Goal: Task Accomplishment & Management: Manage account settings

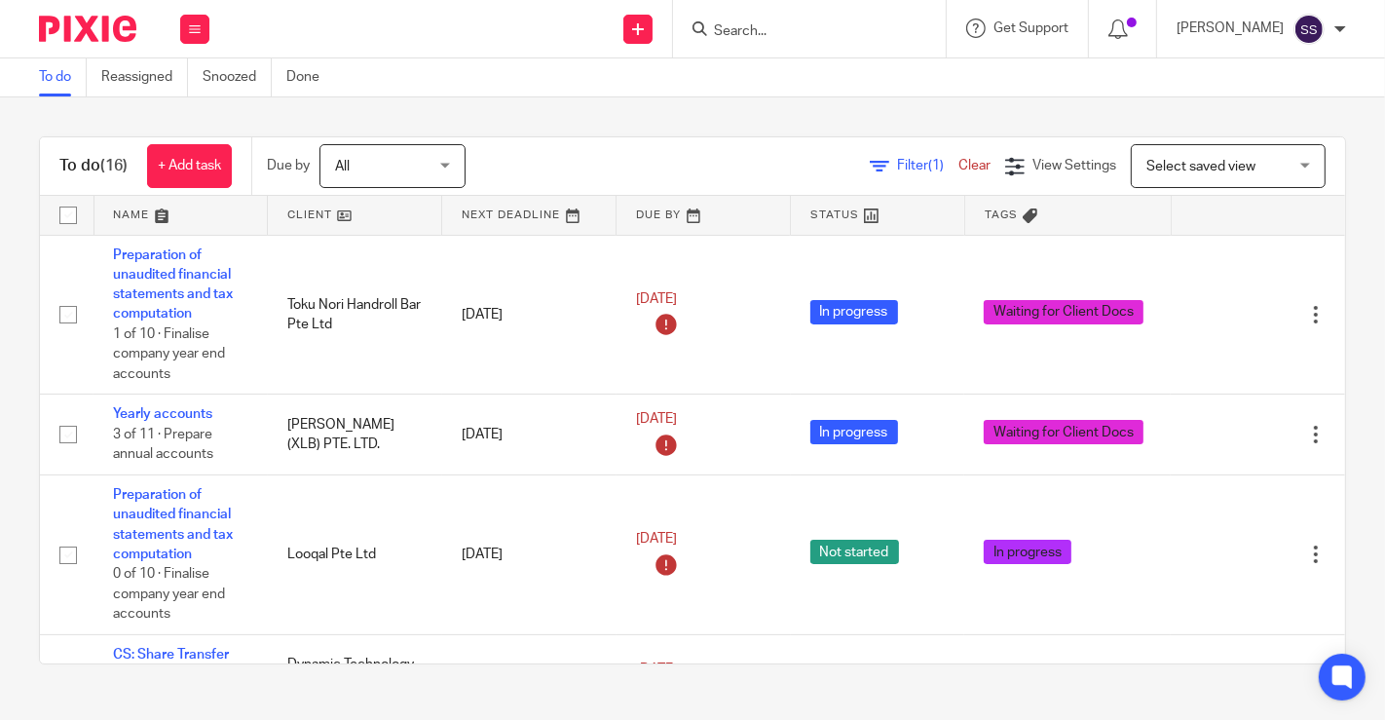
click at [345, 215] on link at bounding box center [354, 215] width 173 height 39
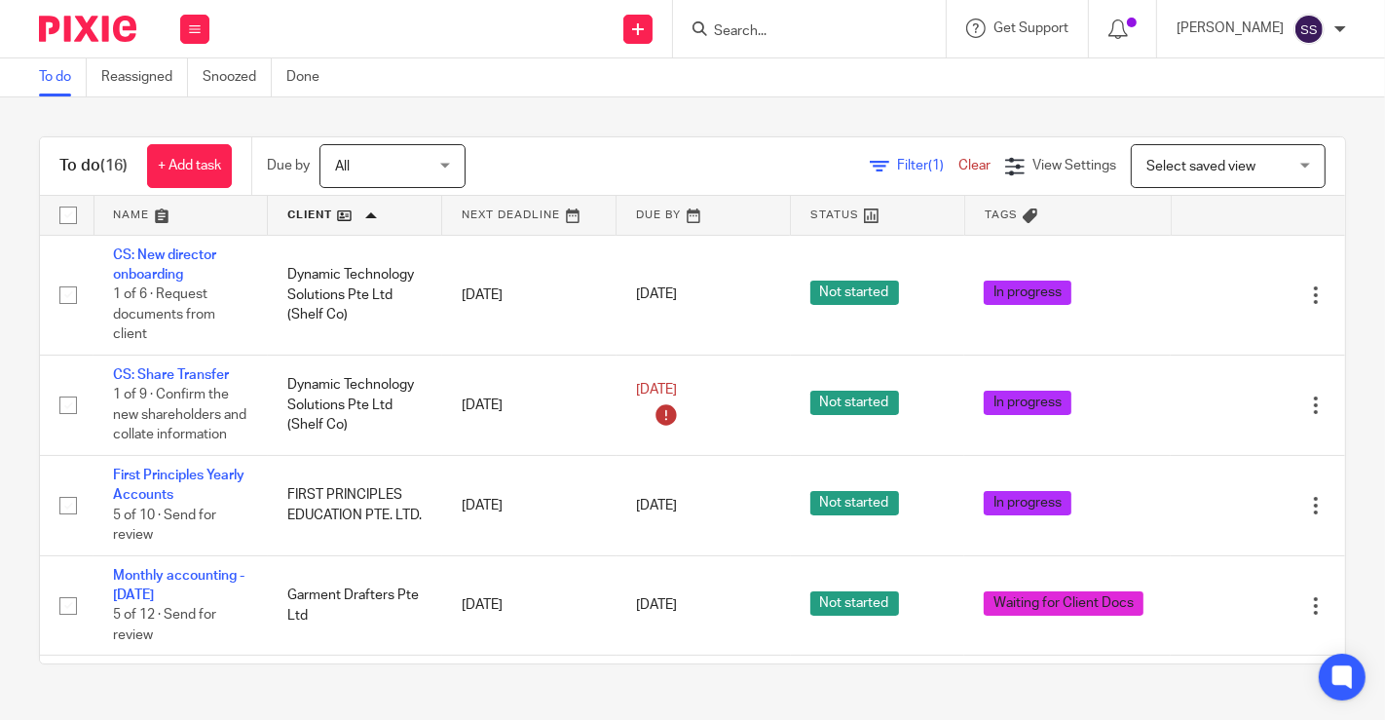
click at [1108, 31] on icon at bounding box center [1117, 28] width 19 height 19
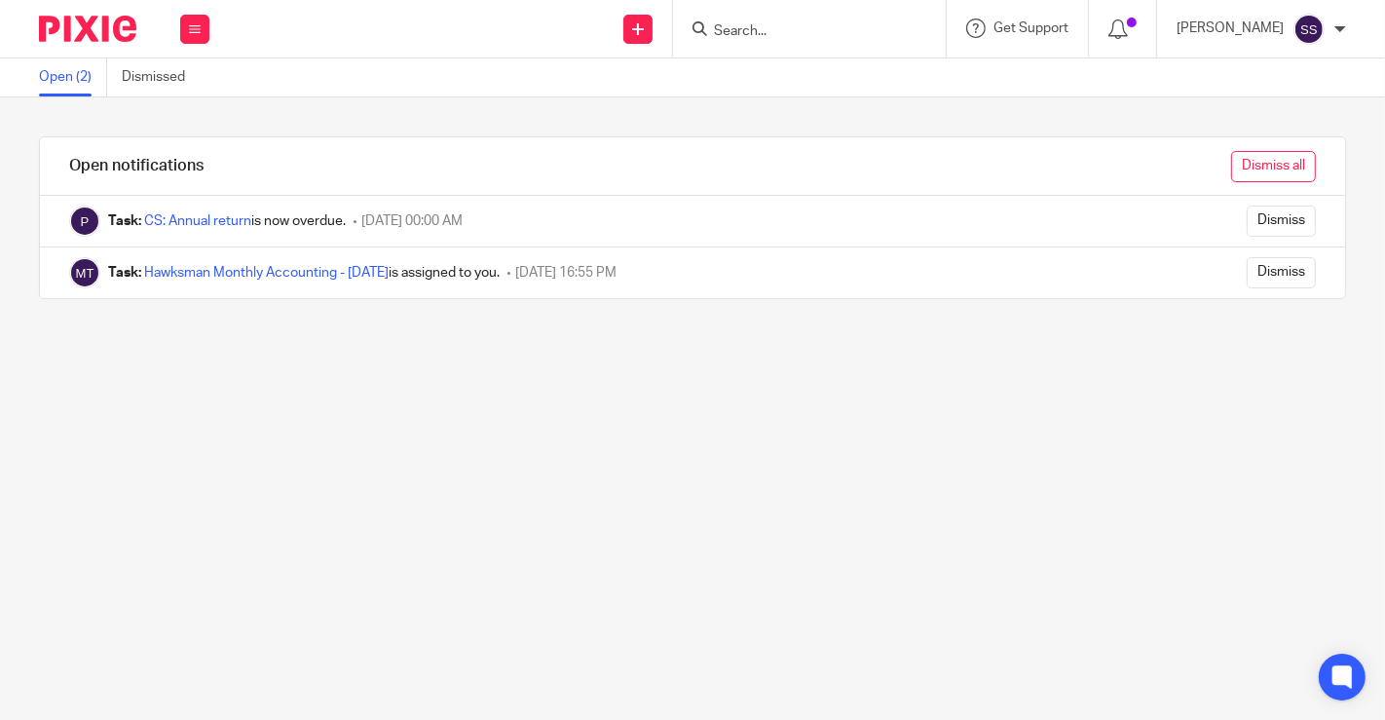
click at [1271, 162] on input "Dismiss all" at bounding box center [1273, 166] width 85 height 31
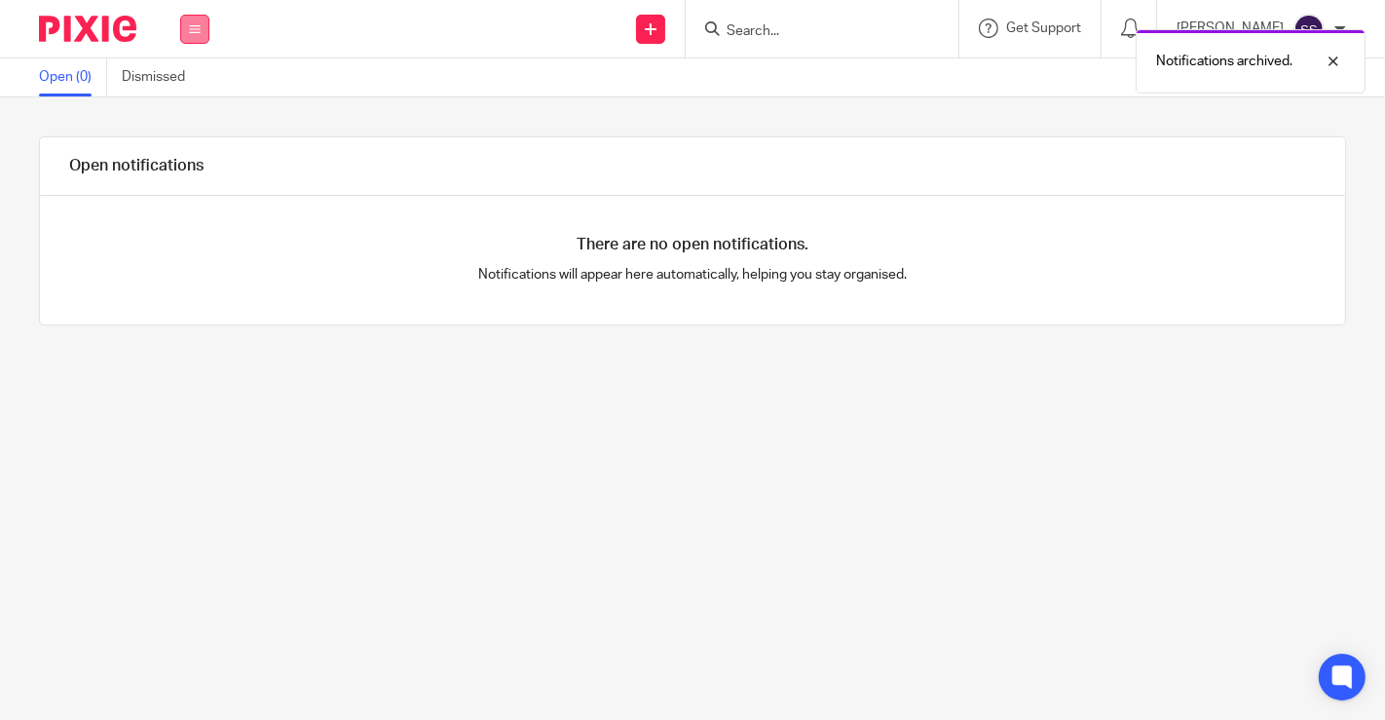
click at [195, 36] on button at bounding box center [194, 29] width 29 height 29
click at [195, 92] on link "Work" at bounding box center [183, 91] width 31 height 14
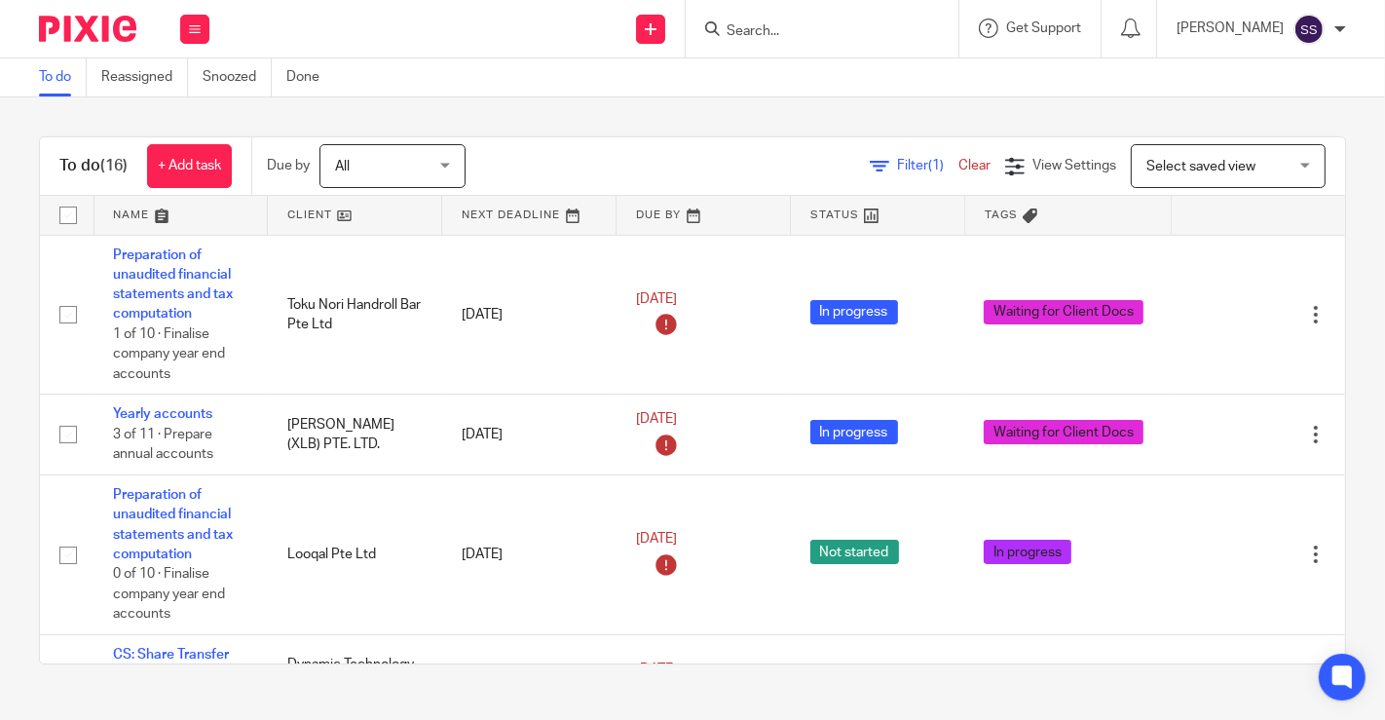
click at [349, 209] on link at bounding box center [354, 215] width 173 height 39
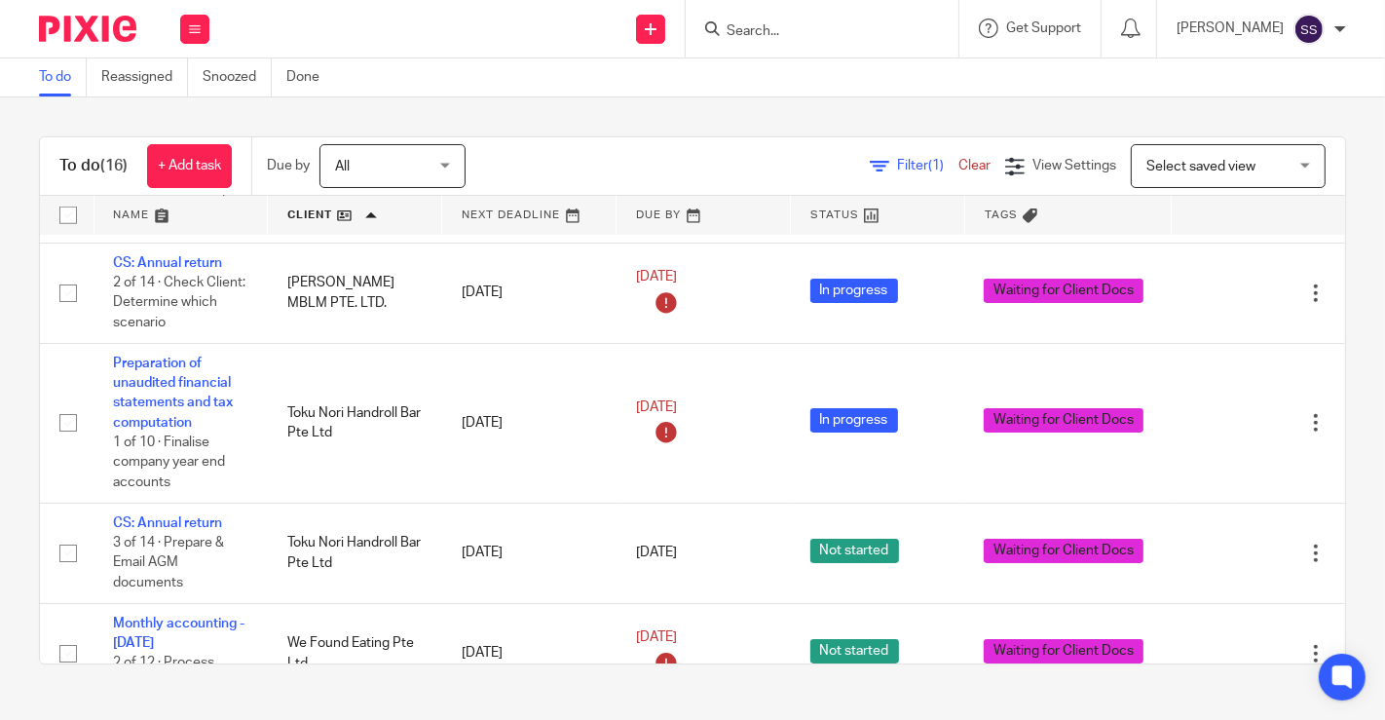
scroll to position [1260, 0]
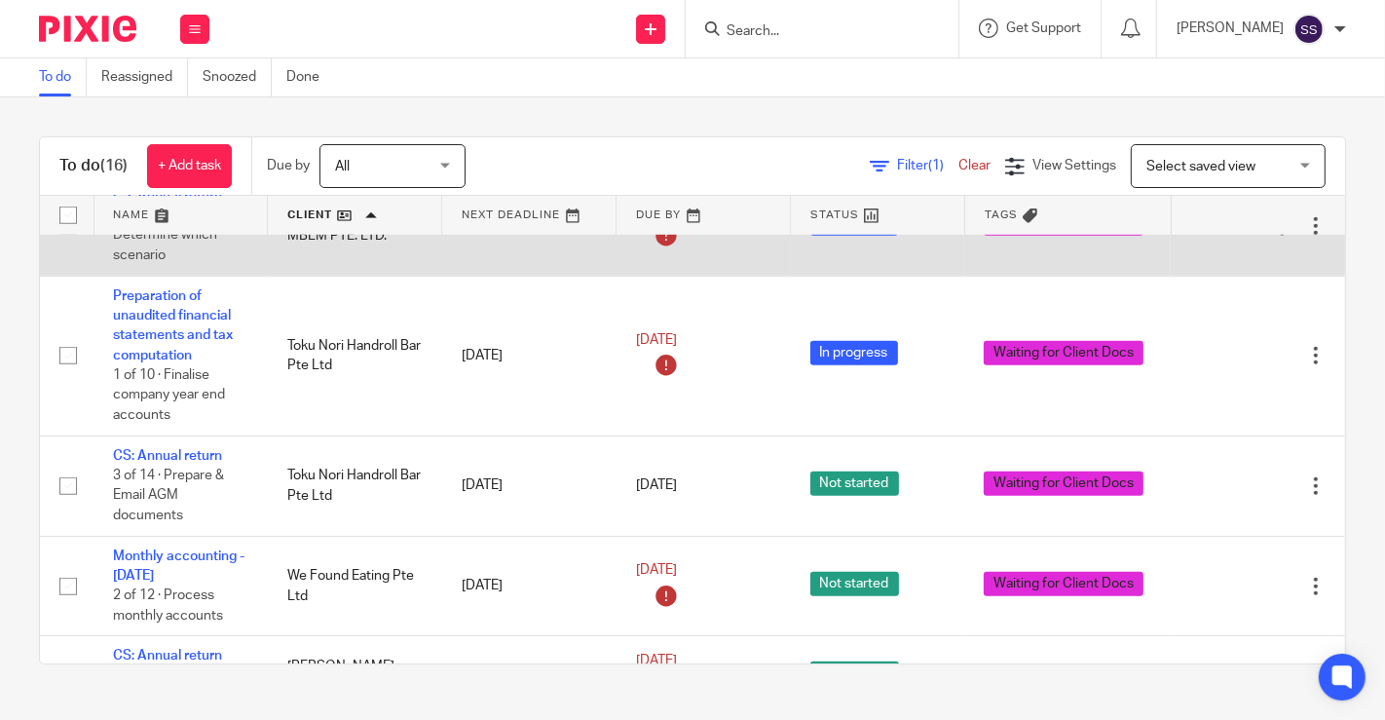
click at [141, 203] on link "CS: Annual return" at bounding box center [167, 196] width 109 height 14
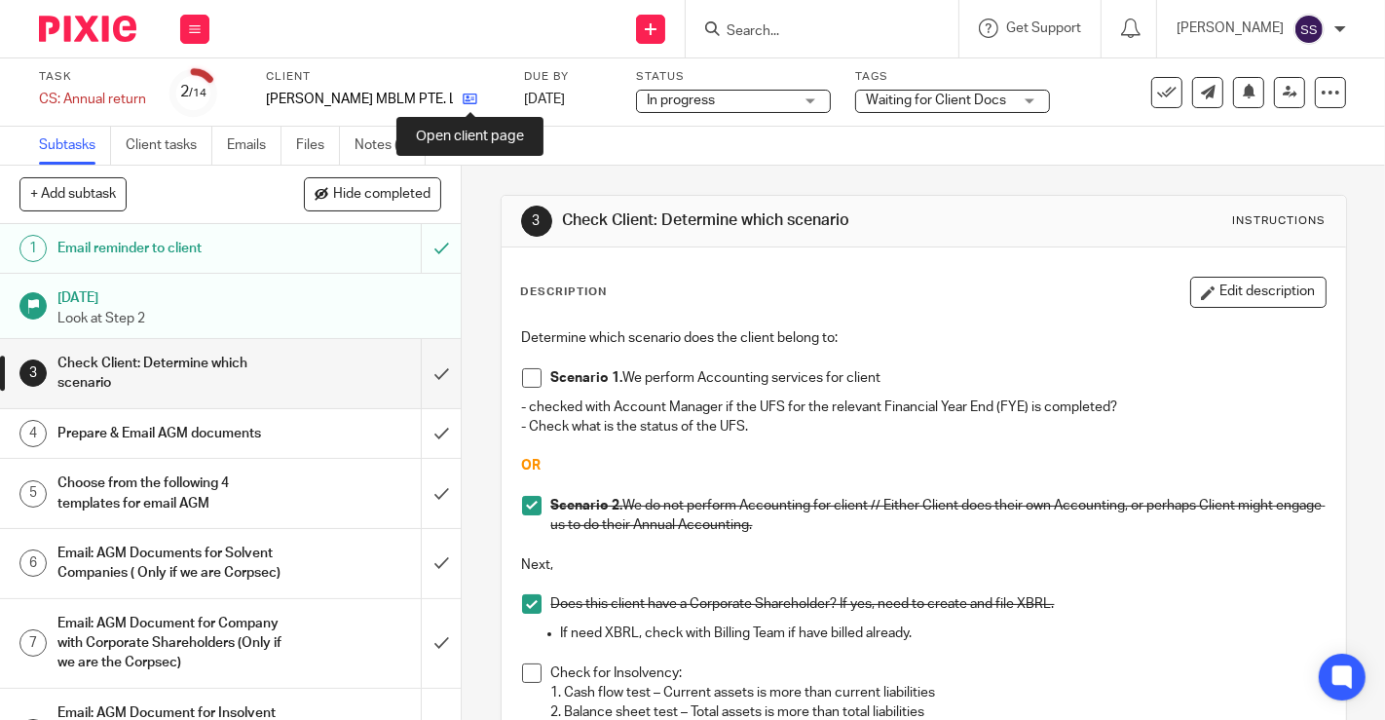
click at [465, 98] on icon at bounding box center [470, 99] width 15 height 15
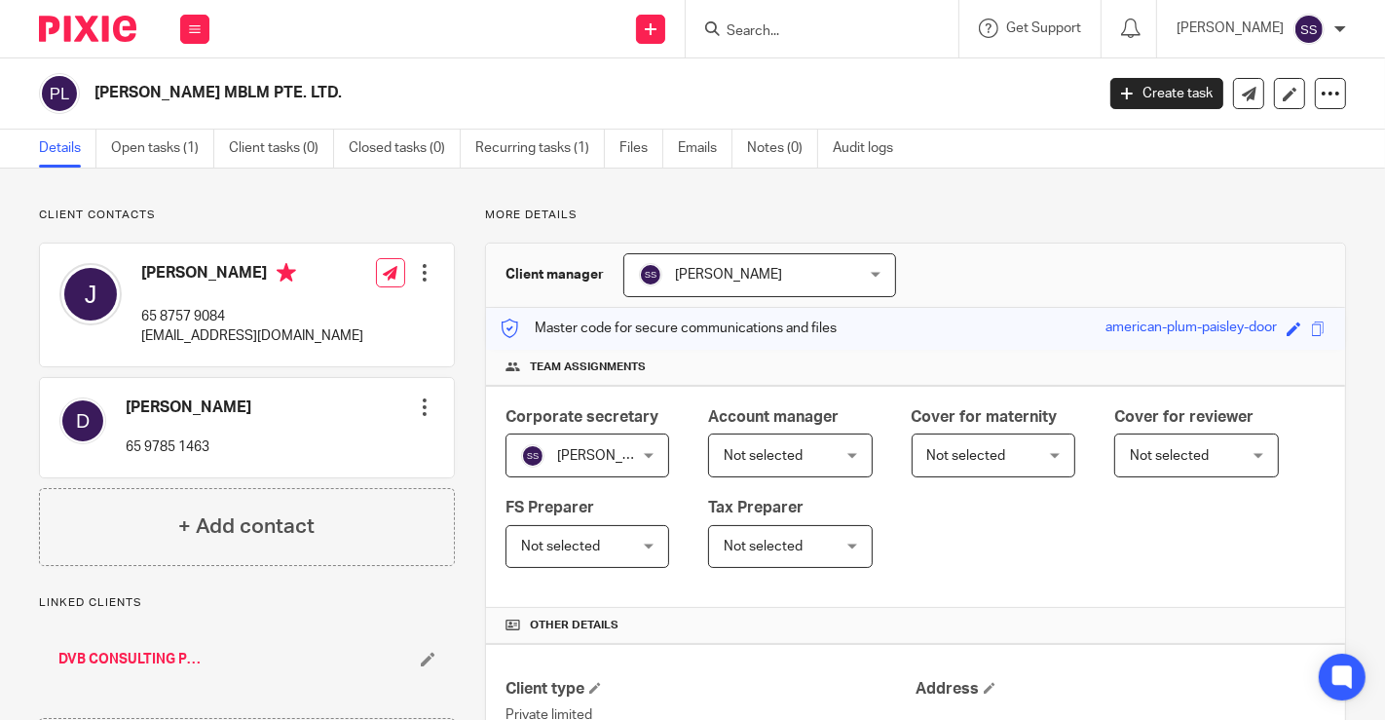
drag, startPoint x: 96, startPoint y: 87, endPoint x: 375, endPoint y: 86, distance: 278.5
click at [375, 86] on h2 "[PERSON_NAME] MBLM PTE. LTD." at bounding box center [488, 93] width 789 height 20
copy h2 "[PERSON_NAME] MBLM PTE. LTD."
click at [1341, 225] on div "Client contacts [PERSON_NAME] 65 9785 1463 Edit contact Create client from cont…" at bounding box center [692, 669] width 1385 height 1003
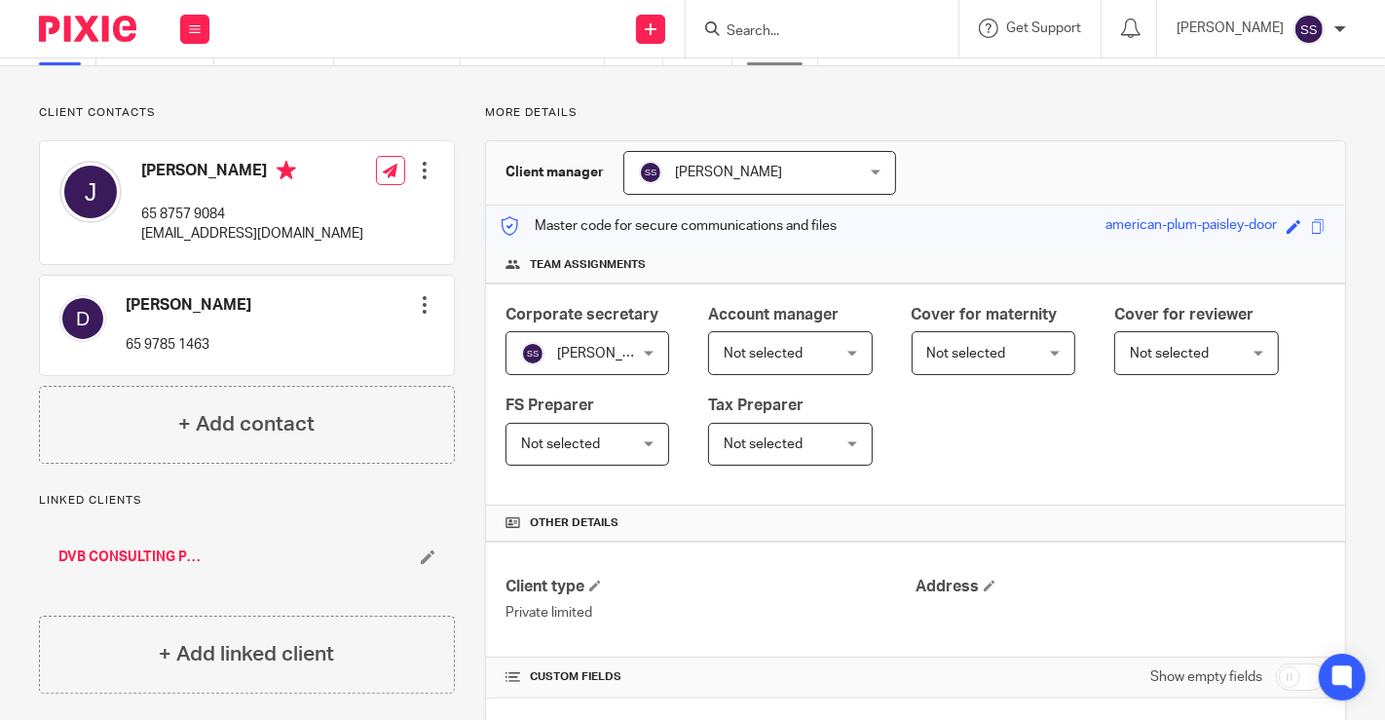
scroll to position [62, 0]
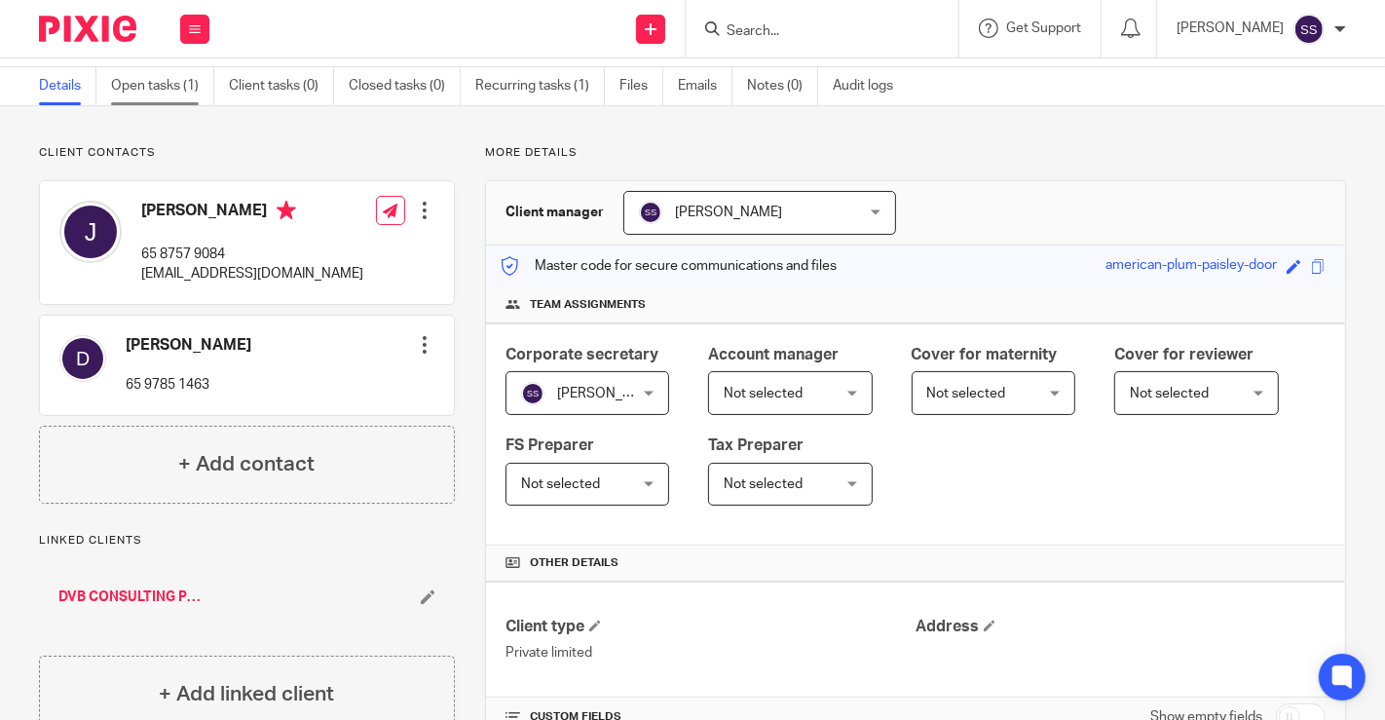
click at [142, 72] on link "Open tasks (1)" at bounding box center [162, 86] width 103 height 38
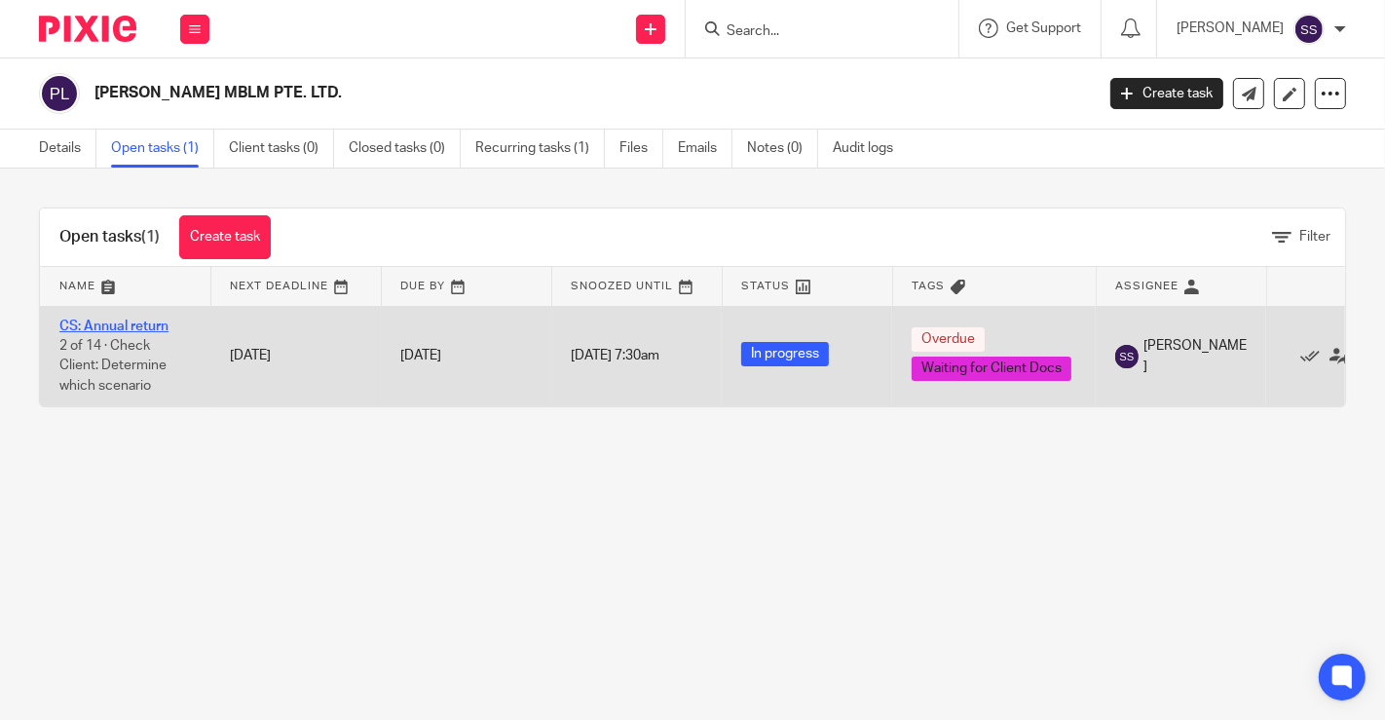
click at [131, 320] on link "CS: Annual return" at bounding box center [113, 326] width 109 height 14
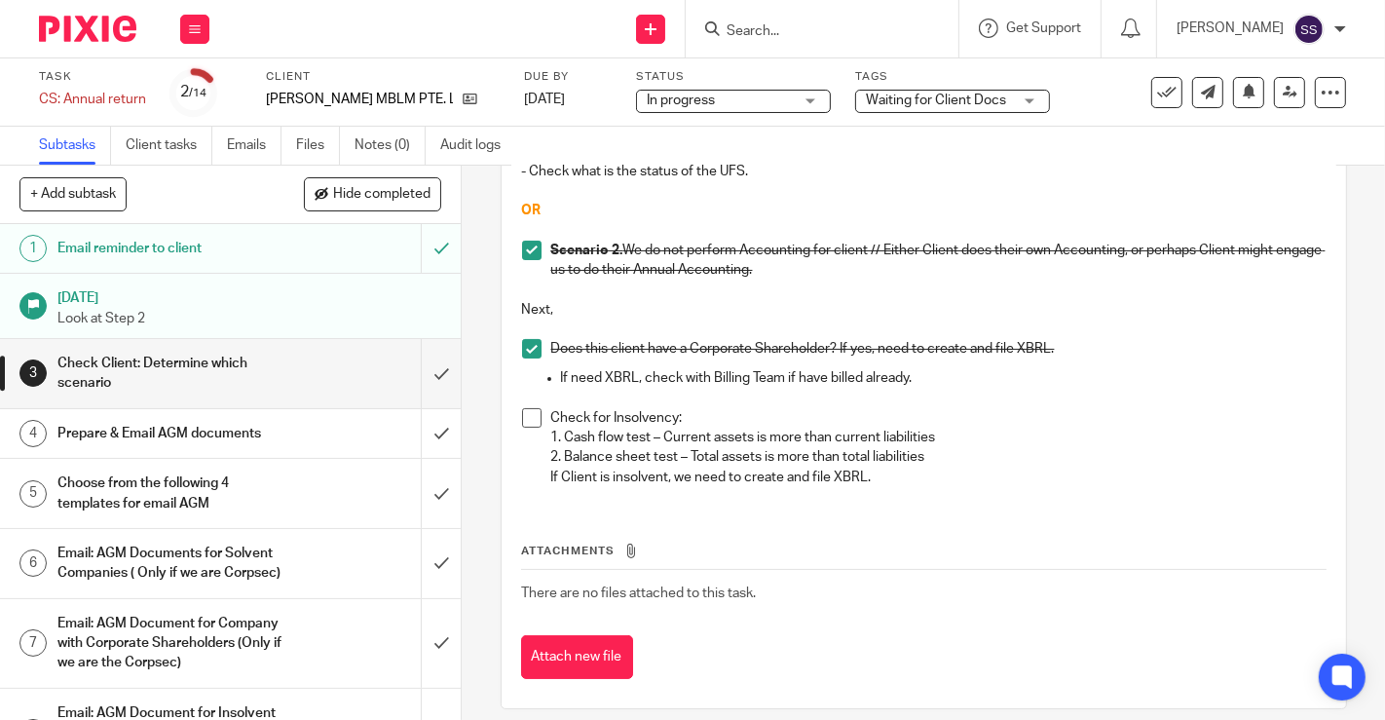
scroll to position [272, 0]
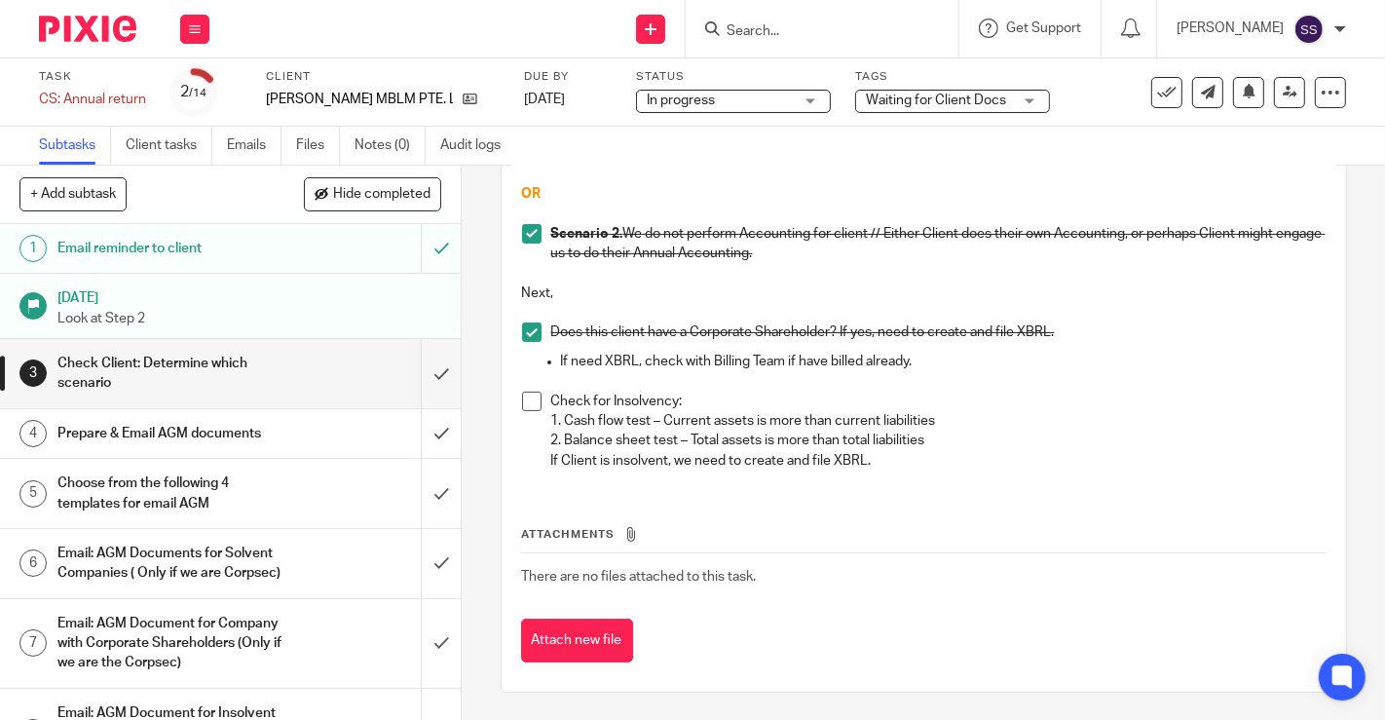
click at [336, 254] on div "Email reminder to client" at bounding box center [229, 248] width 344 height 29
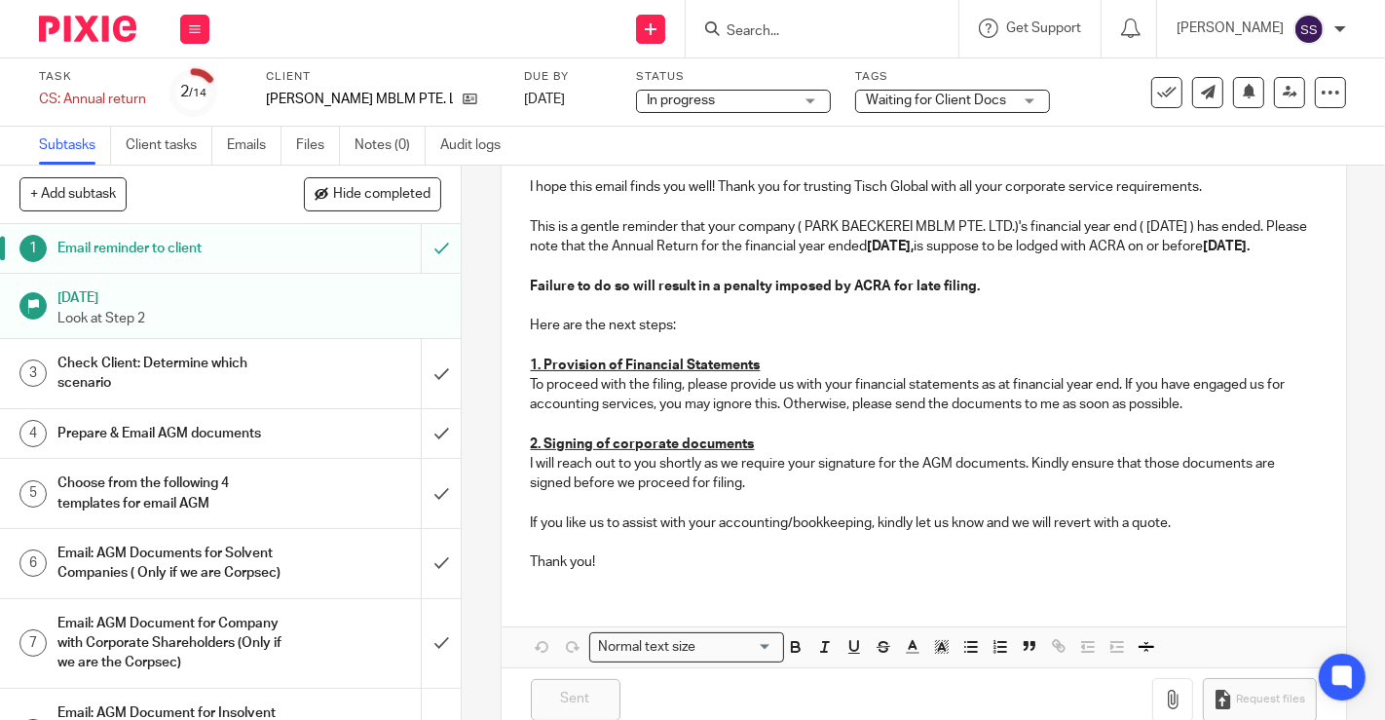
scroll to position [389, 0]
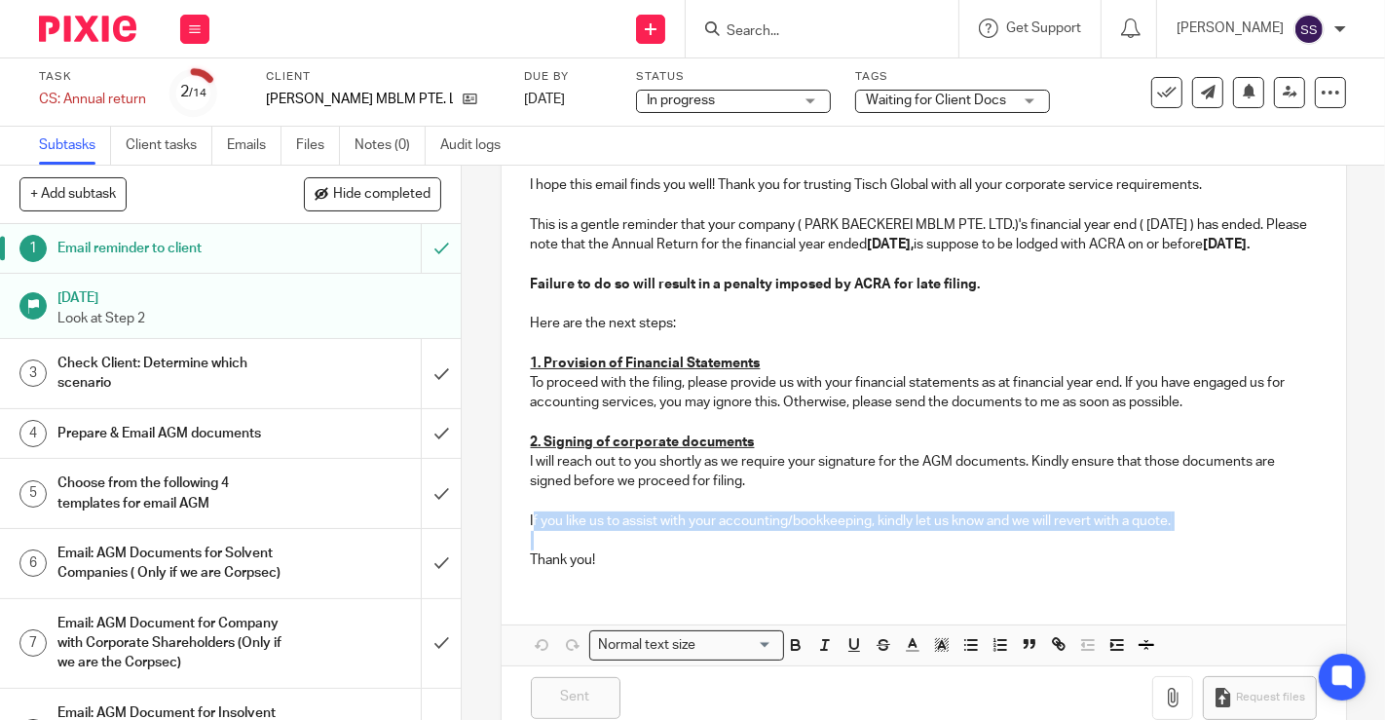
drag, startPoint x: 526, startPoint y: 543, endPoint x: 1133, endPoint y: 549, distance: 606.8
click at [1133, 549] on div "Dear [Client name], Insert email template to state when is the annual return de…" at bounding box center [924, 291] width 844 height 586
copy p "f you like us to assist with your accounting/bookkeeping, kindly let us know an…"
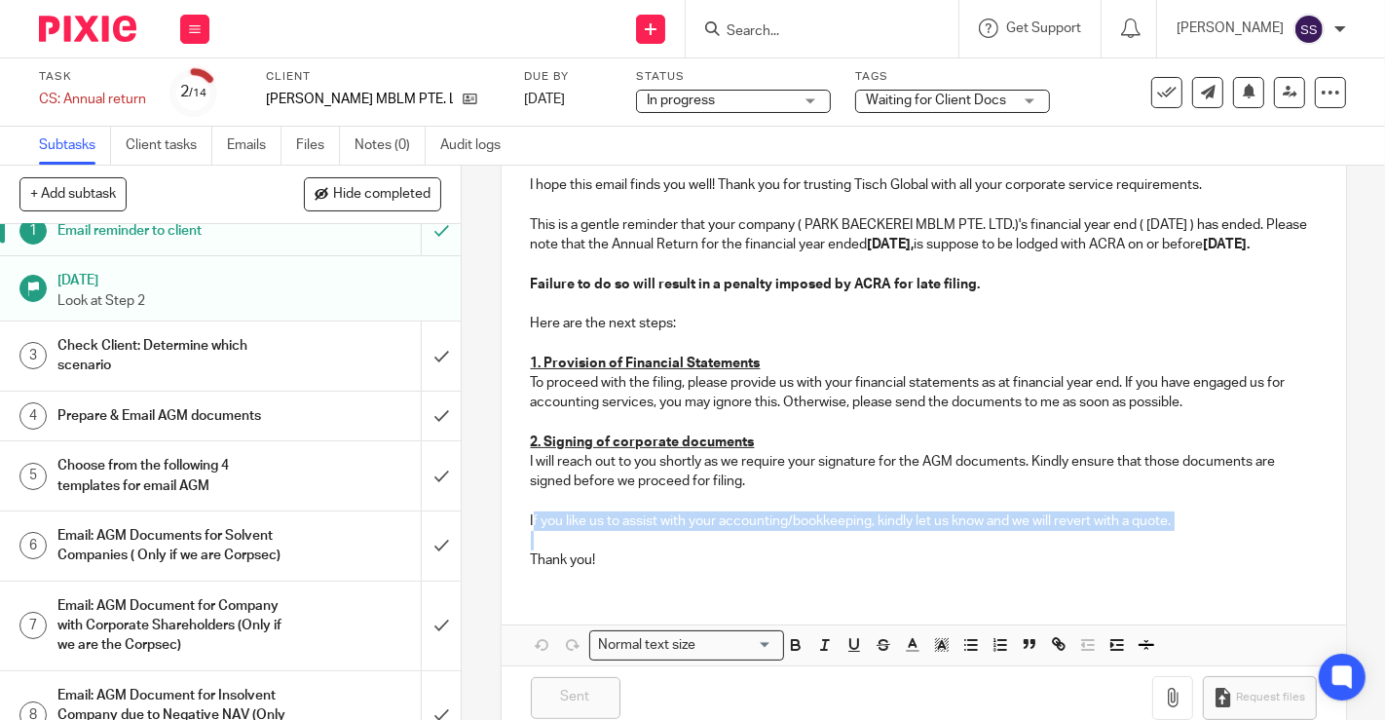
scroll to position [0, 0]
